Goal: Check status: Check status

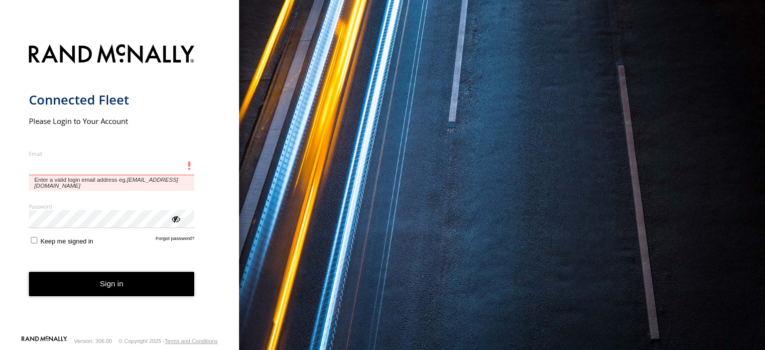
type input "**********"
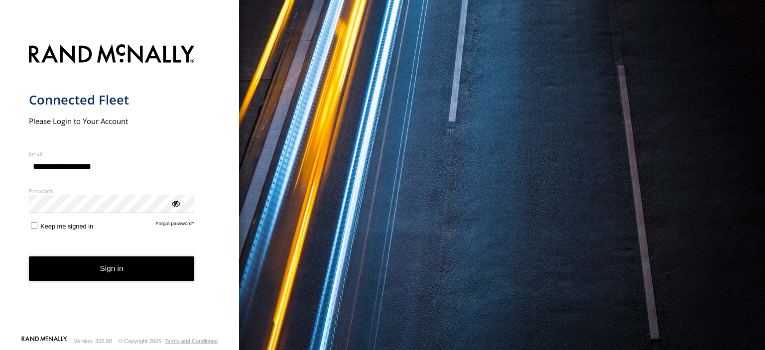
click at [137, 275] on button "Sign in" at bounding box center [112, 268] width 166 height 24
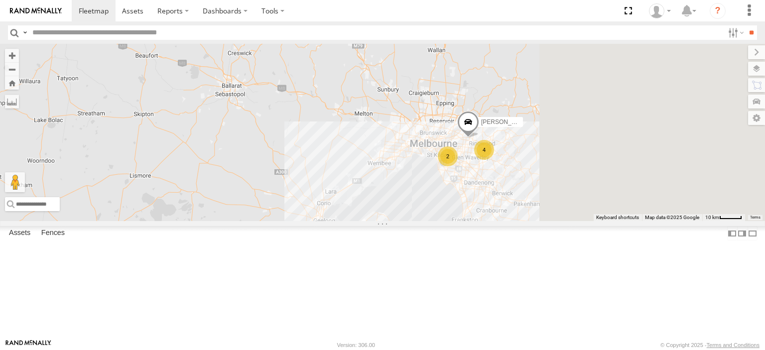
drag, startPoint x: 673, startPoint y: 270, endPoint x: 538, endPoint y: 272, distance: 135.4
click at [538, 221] on div "2 4 Jennifer BMW" at bounding box center [382, 132] width 765 height 177
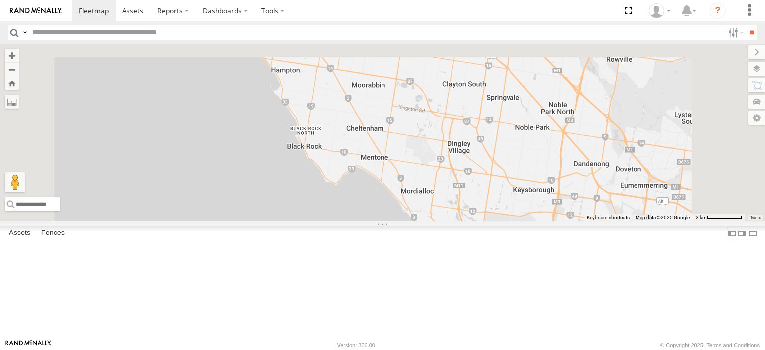
drag, startPoint x: 541, startPoint y: 183, endPoint x: 546, endPoint y: 330, distance: 146.9
click at [546, 221] on div "[PERSON_NAME]" at bounding box center [382, 132] width 765 height 177
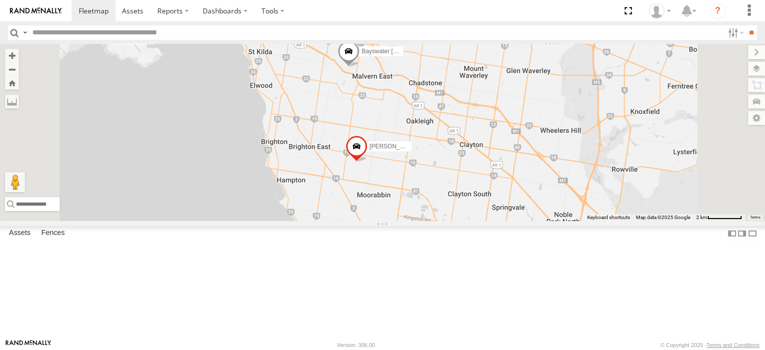
drag, startPoint x: 514, startPoint y: 199, endPoint x: 522, endPoint y: 272, distance: 74.1
click at [522, 221] on div "Jennifer BMW Bayswater Canter Nick Astra" at bounding box center [382, 132] width 765 height 177
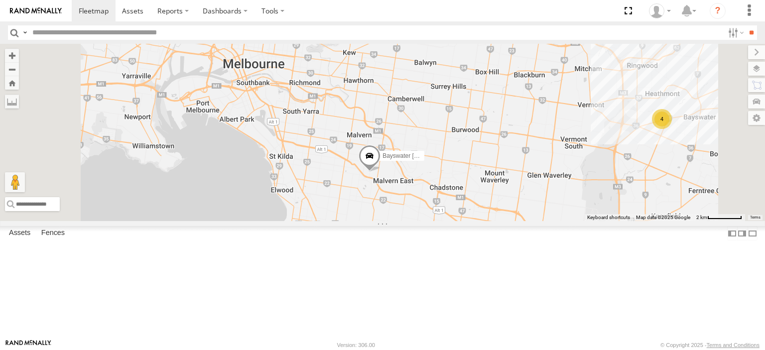
drag, startPoint x: 526, startPoint y: 178, endPoint x: 548, endPoint y: 283, distance: 107.7
click at [548, 221] on div "Jennifer BMW Bayswater Canter Nick Astra 4" at bounding box center [382, 132] width 765 height 177
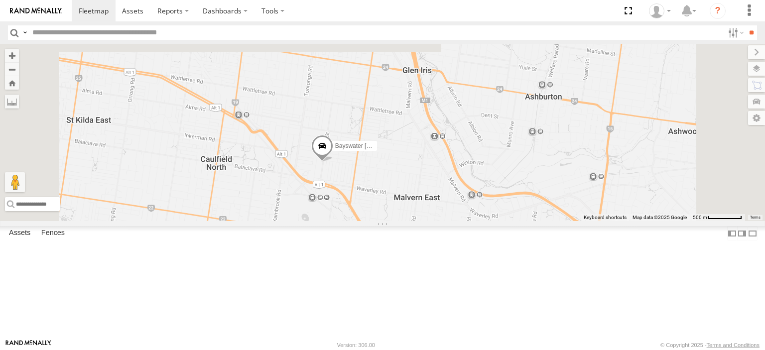
drag, startPoint x: 477, startPoint y: 201, endPoint x: 496, endPoint y: 283, distance: 84.3
click at [496, 221] on div "Jennifer BMW Bayswater Canter Nick Astra" at bounding box center [382, 132] width 765 height 177
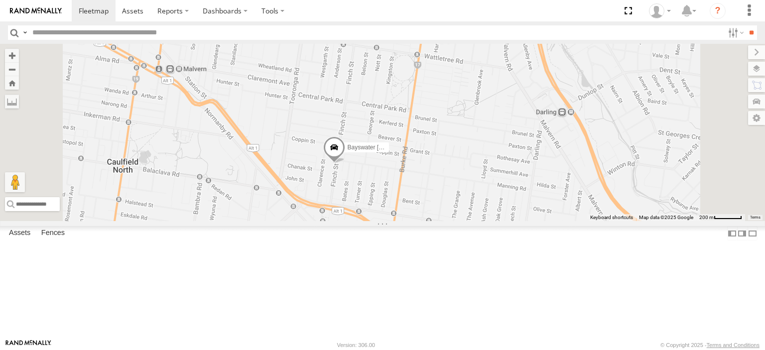
drag, startPoint x: 449, startPoint y: 225, endPoint x: 476, endPoint y: 248, distance: 35.3
click at [476, 221] on div "Jennifer BMW Bayswater Canter Nick Astra" at bounding box center [382, 132] width 765 height 177
click at [345, 163] on span at bounding box center [334, 149] width 22 height 27
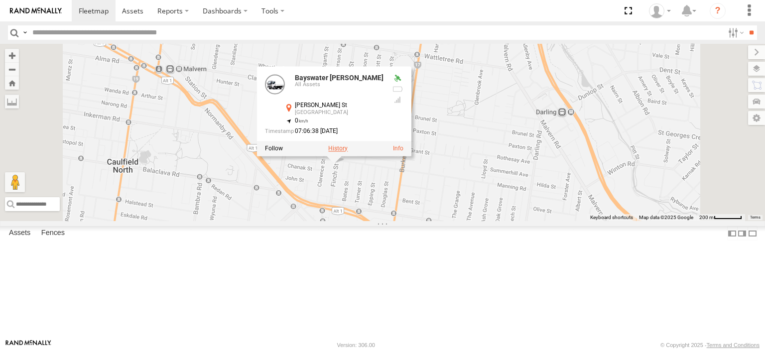
click at [347, 152] on label at bounding box center [337, 148] width 19 height 7
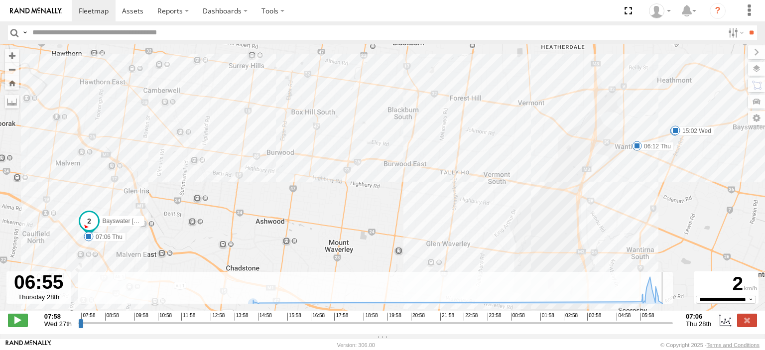
drag, startPoint x: 80, startPoint y: 329, endPoint x: 665, endPoint y: 318, distance: 585.5
click at [665, 318] on input "range" at bounding box center [375, 322] width 594 height 9
click at [20, 324] on span at bounding box center [18, 320] width 20 height 13
click at [745, 326] on label at bounding box center [747, 320] width 20 height 13
type input "**********"
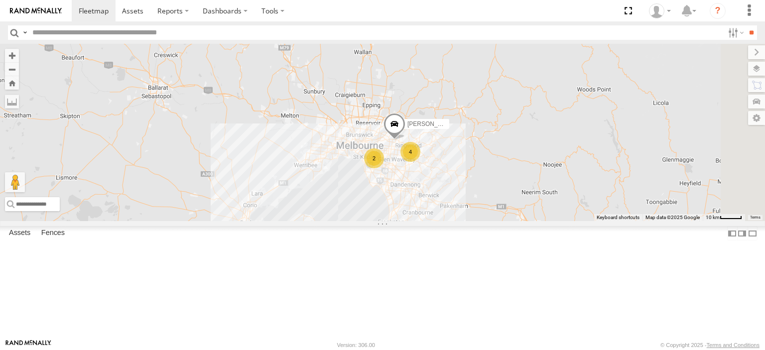
drag, startPoint x: 567, startPoint y: 253, endPoint x: 481, endPoint y: 100, distance: 175.8
click at [480, 101] on div "2 2 4 Jennifer BMW" at bounding box center [382, 132] width 765 height 177
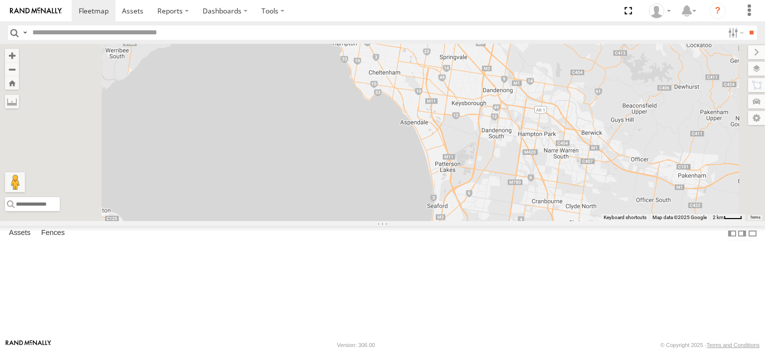
drag, startPoint x: 480, startPoint y: 138, endPoint x: 566, endPoint y: 286, distance: 171.5
click at [566, 221] on div "Jennifer BMW Bayswater Canter Nick Astra" at bounding box center [382, 132] width 765 height 177
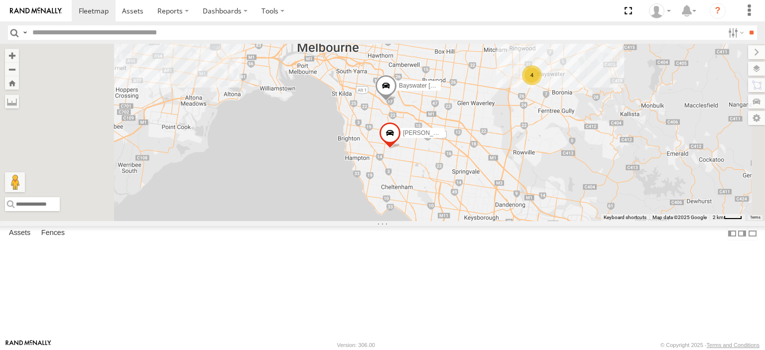
drag, startPoint x: 508, startPoint y: 177, endPoint x: 520, endPoint y: 280, distance: 103.7
click at [520, 221] on div "Jennifer BMW Bayswater Canter Nick Astra 4" at bounding box center [382, 132] width 765 height 177
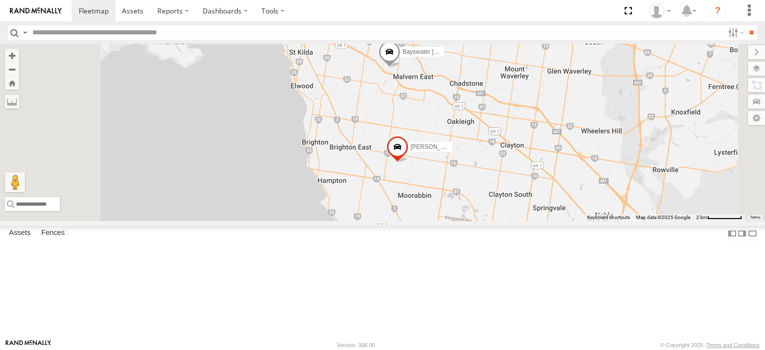
drag, startPoint x: 523, startPoint y: 203, endPoint x: 536, endPoint y: 275, distance: 73.4
click at [536, 221] on div "Jennifer BMW Bayswater Canter Nick Astra" at bounding box center [382, 132] width 765 height 177
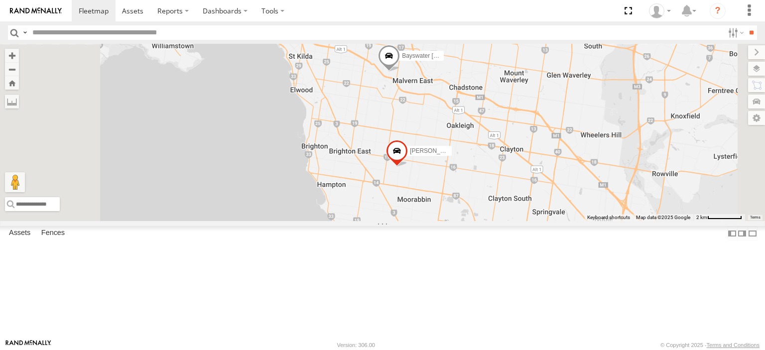
click at [408, 167] on span at bounding box center [397, 153] width 22 height 27
